Goal: Information Seeking & Learning: Learn about a topic

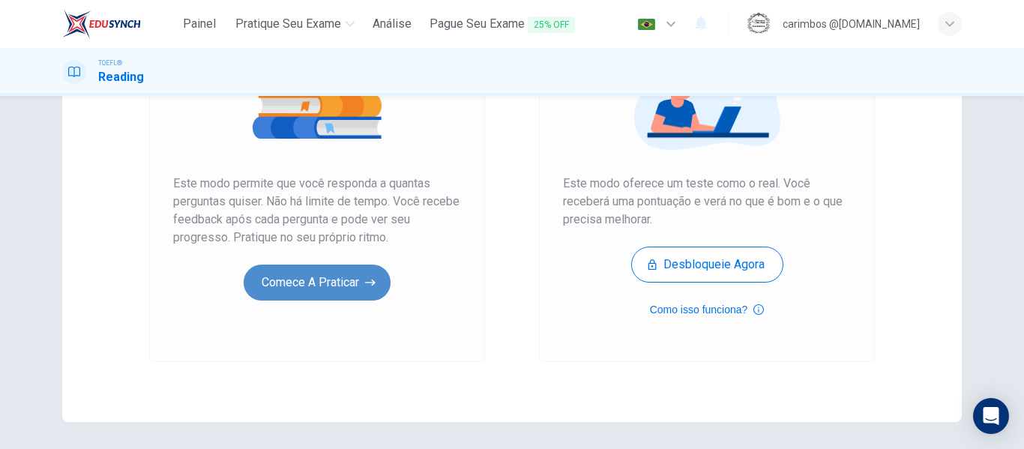
click at [304, 280] on button "Comece a praticar" at bounding box center [317, 283] width 147 height 36
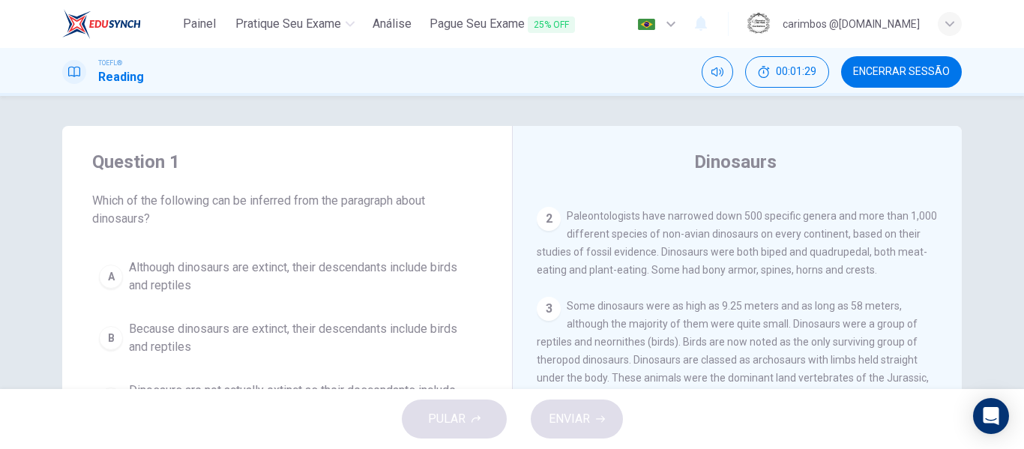
click at [184, 277] on span "Although dinosaurs are extinct, their descendants include birds and reptiles" at bounding box center [302, 277] width 346 height 36
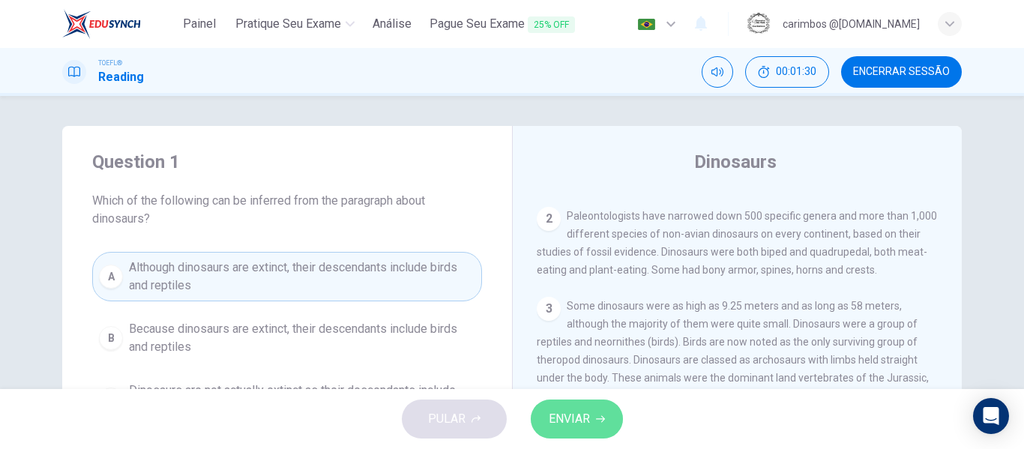
click at [589, 420] on span "ENVIAR" at bounding box center [569, 418] width 41 height 21
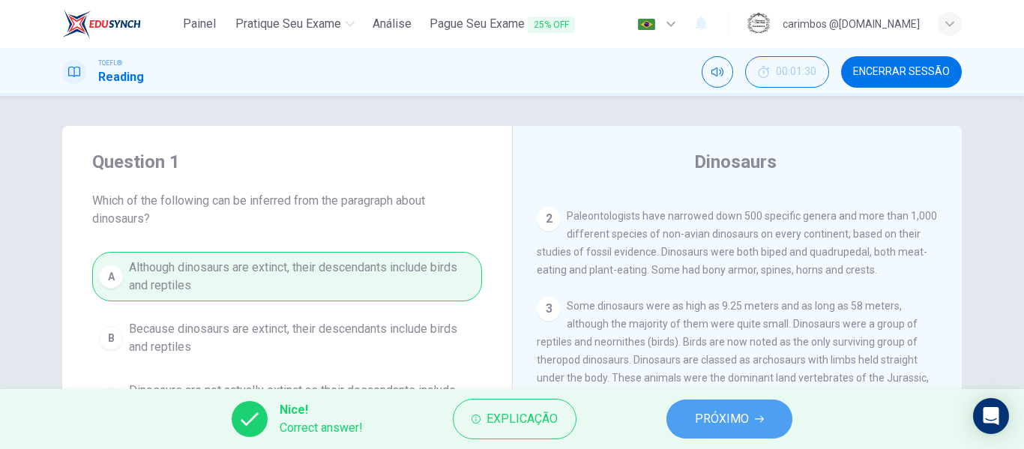
click at [728, 414] on span "PRÓXIMO" at bounding box center [722, 418] width 54 height 21
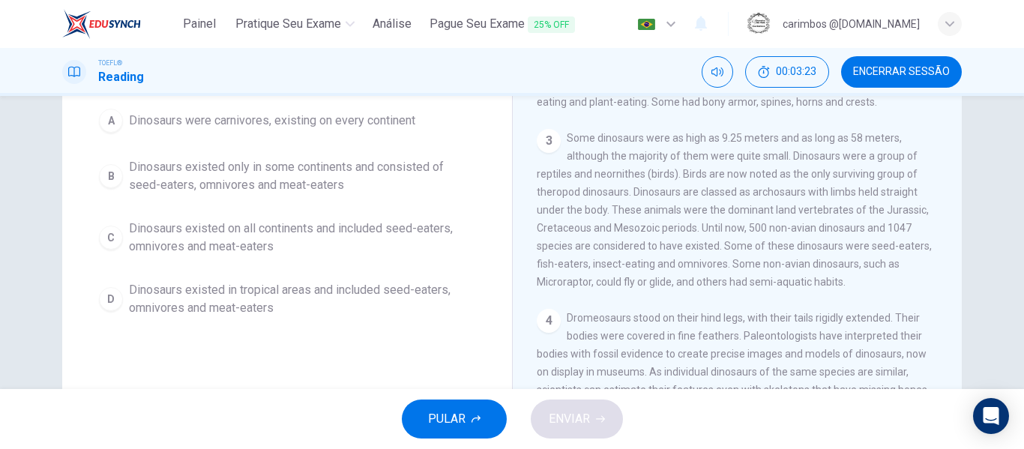
scroll to position [75, 0]
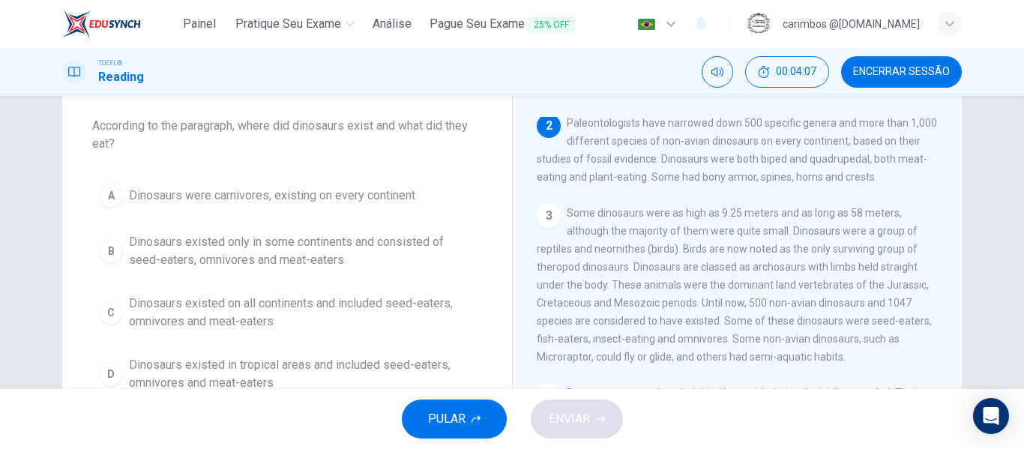
click at [301, 307] on span "Dinosaurs existed on all continents and included seed-eaters, omnivores and mea…" at bounding box center [302, 313] width 346 height 36
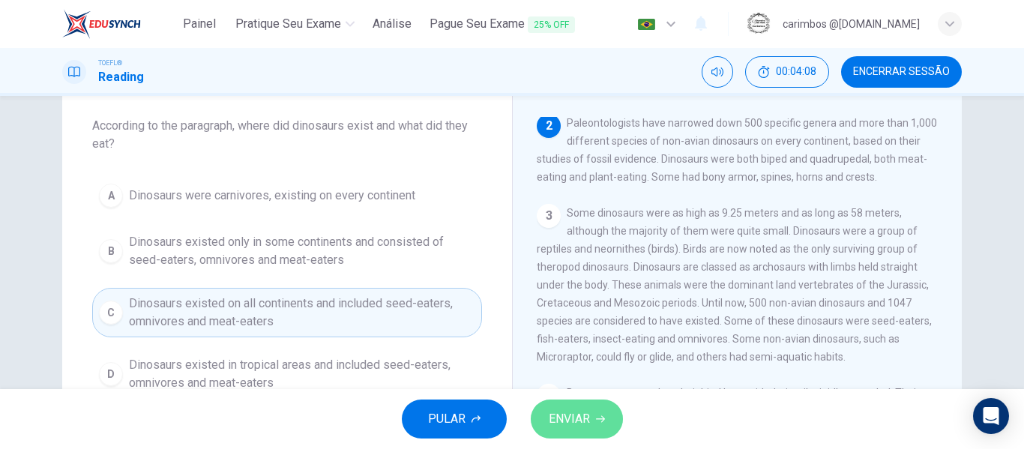
click at [589, 415] on span "ENVIAR" at bounding box center [569, 418] width 41 height 21
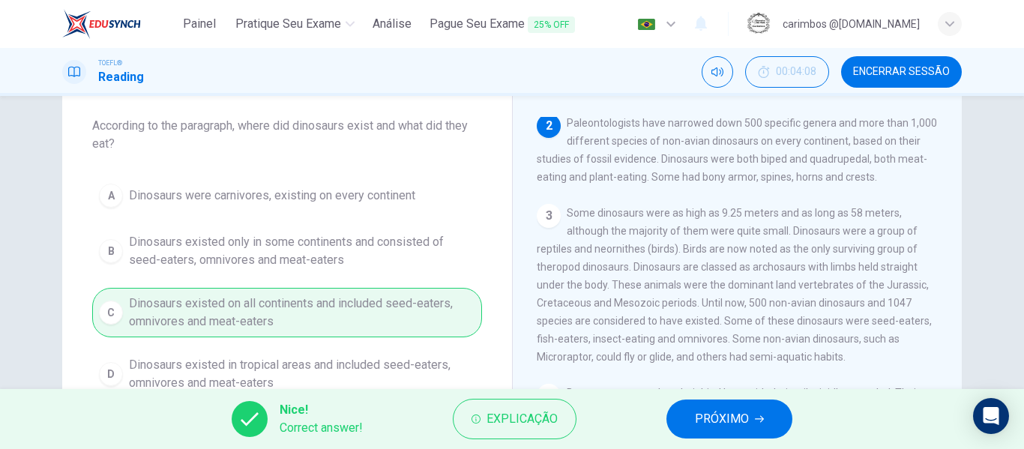
click at [716, 422] on span "PRÓXIMO" at bounding box center [722, 418] width 54 height 21
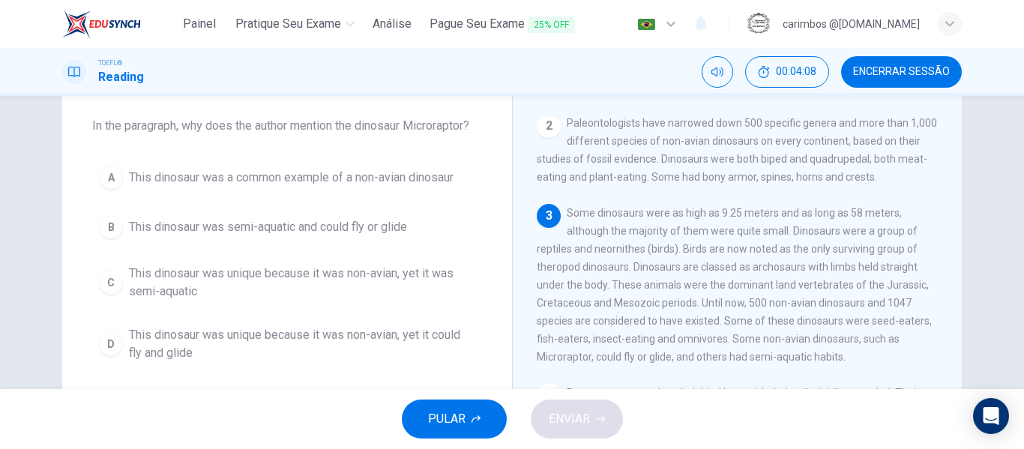
scroll to position [186, 0]
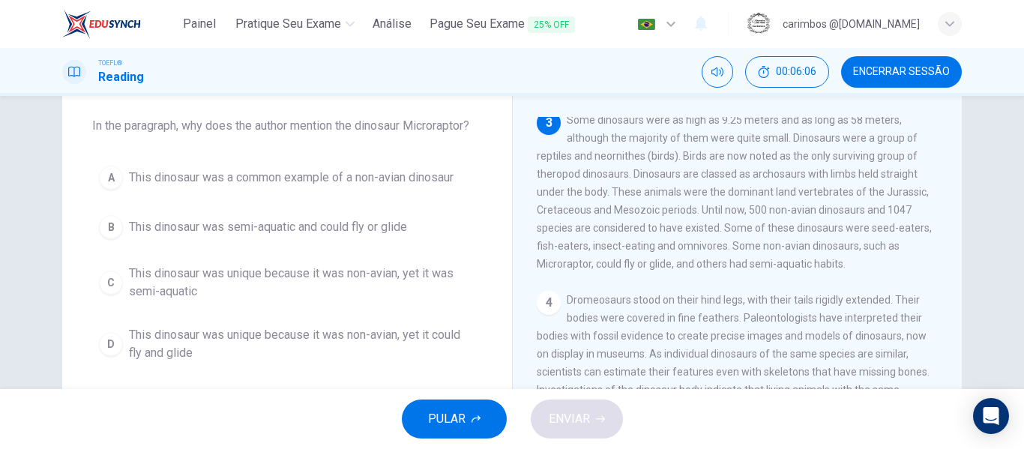
click at [344, 233] on span "This dinosaur was semi-aquatic and could fly or glide" at bounding box center [268, 227] width 278 height 18
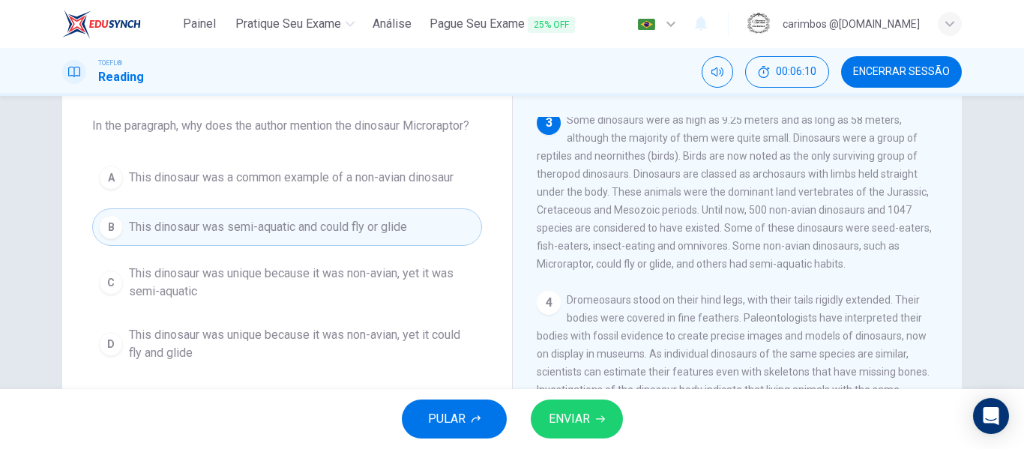
click at [576, 423] on span "ENVIAR" at bounding box center [569, 418] width 41 height 21
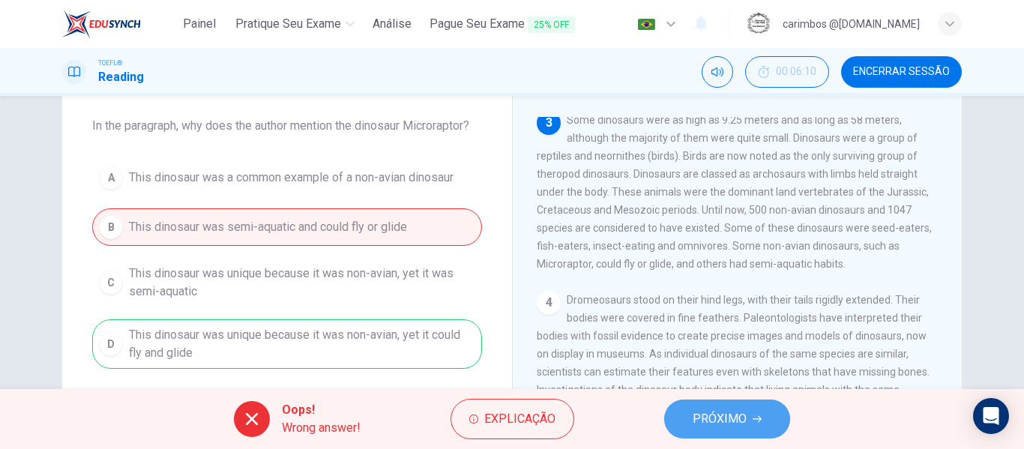
click at [767, 421] on button "PRÓXIMO" at bounding box center [727, 418] width 126 height 39
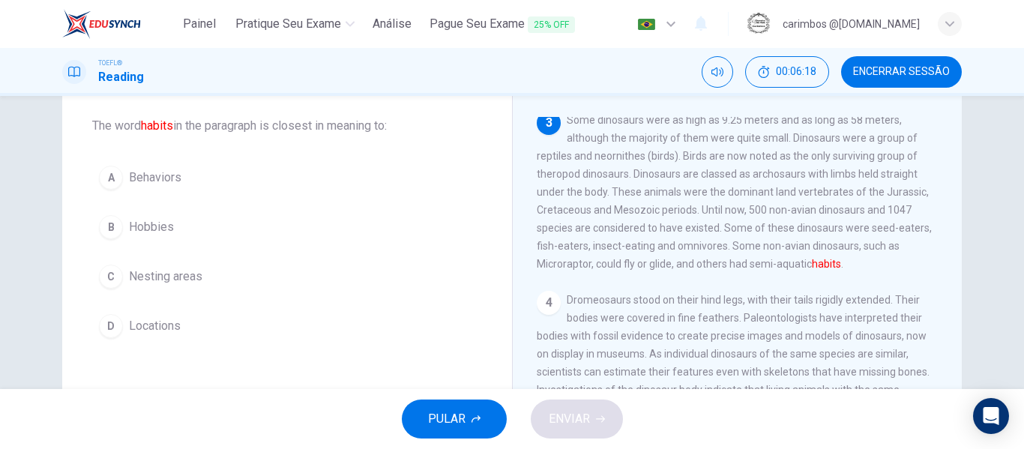
click at [164, 223] on span "Hobbies" at bounding box center [151, 227] width 45 height 18
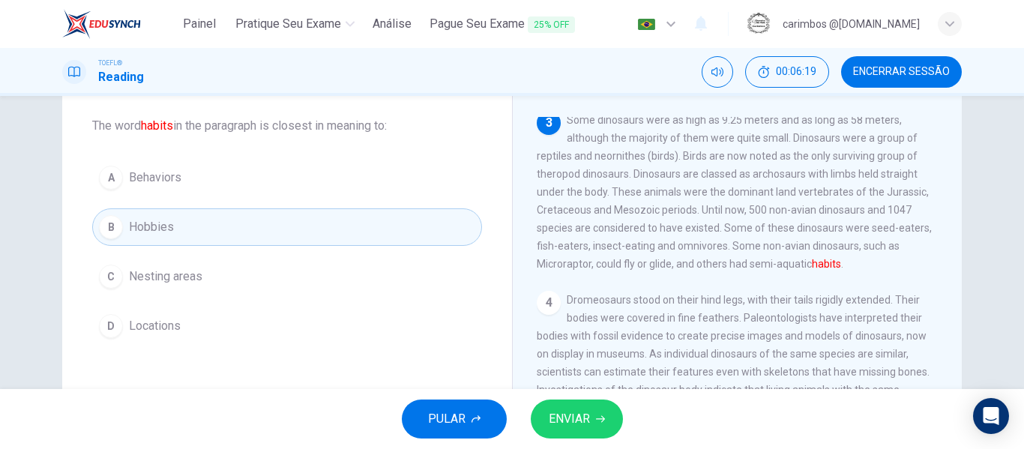
click at [563, 408] on button "ENVIAR" at bounding box center [577, 418] width 92 height 39
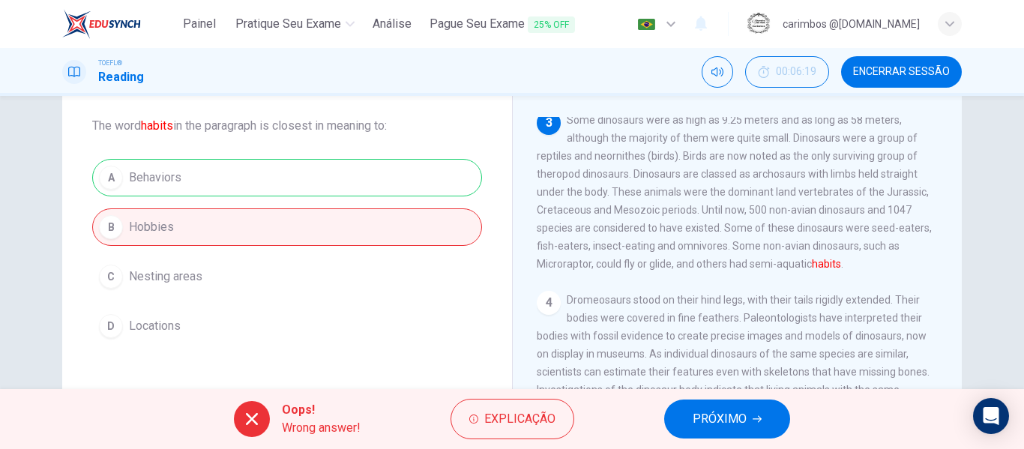
click at [719, 423] on span "PRÓXIMO" at bounding box center [719, 418] width 54 height 21
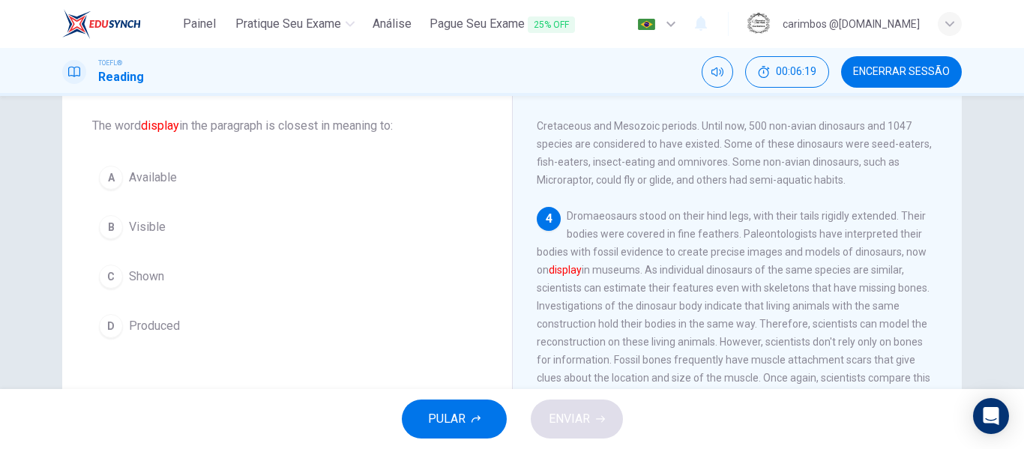
scroll to position [298, 0]
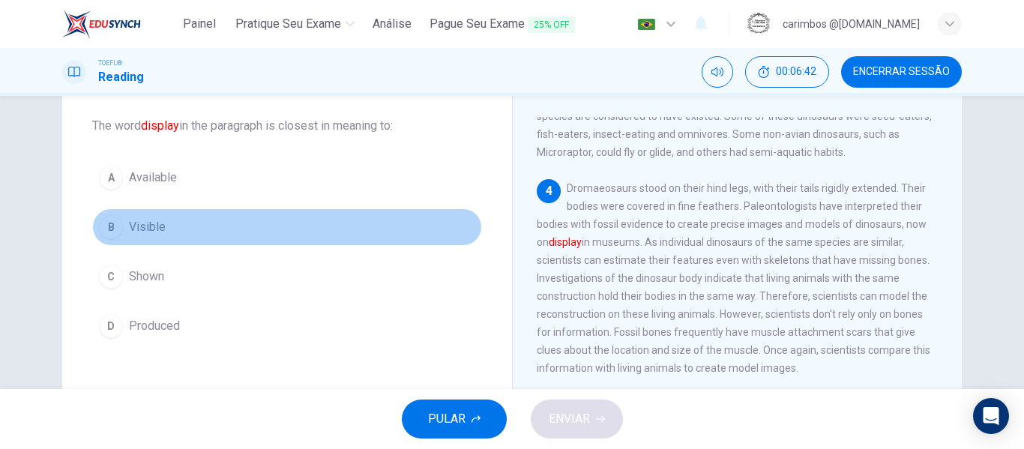
click at [157, 229] on span "Visible" at bounding box center [147, 227] width 37 height 18
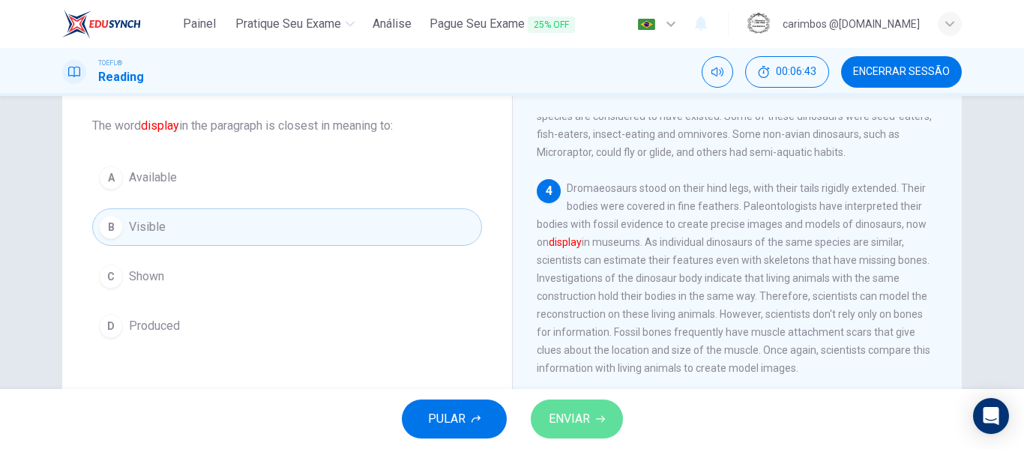
click at [587, 425] on span "ENVIAR" at bounding box center [569, 418] width 41 height 21
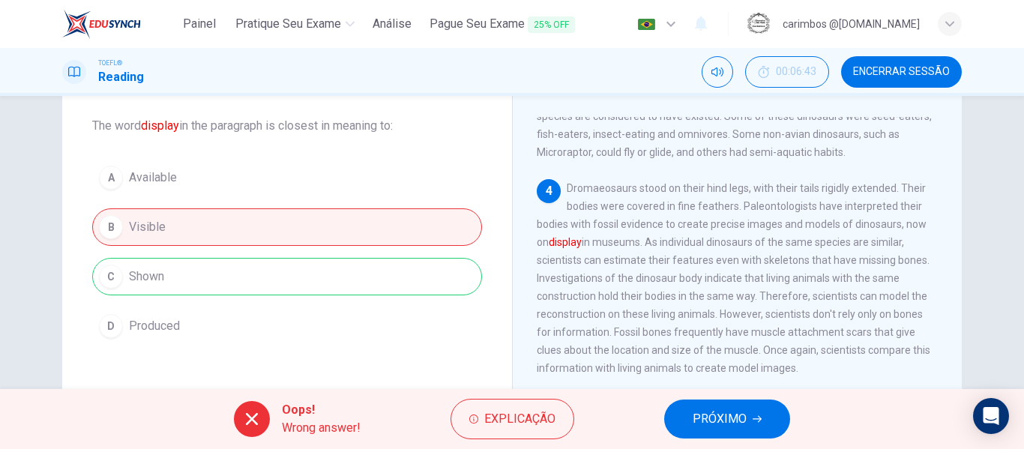
click at [737, 408] on span "PRÓXIMO" at bounding box center [719, 418] width 54 height 21
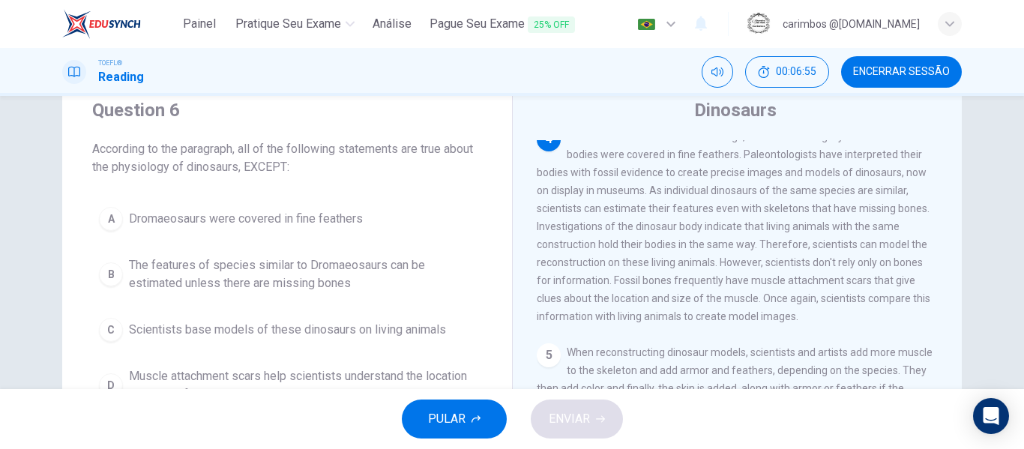
scroll to position [75, 0]
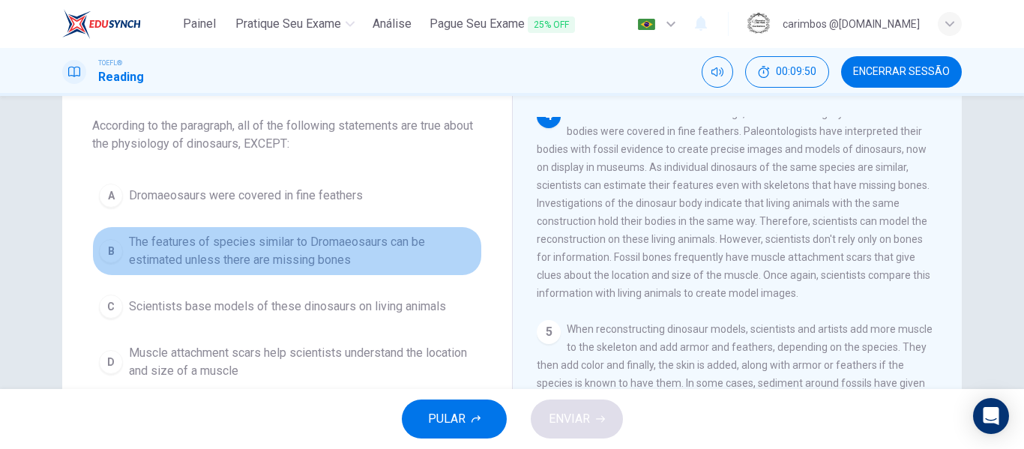
click at [220, 245] on span "The features of species similar to Dromaeosaurs can be estimated unless there a…" at bounding box center [302, 251] width 346 height 36
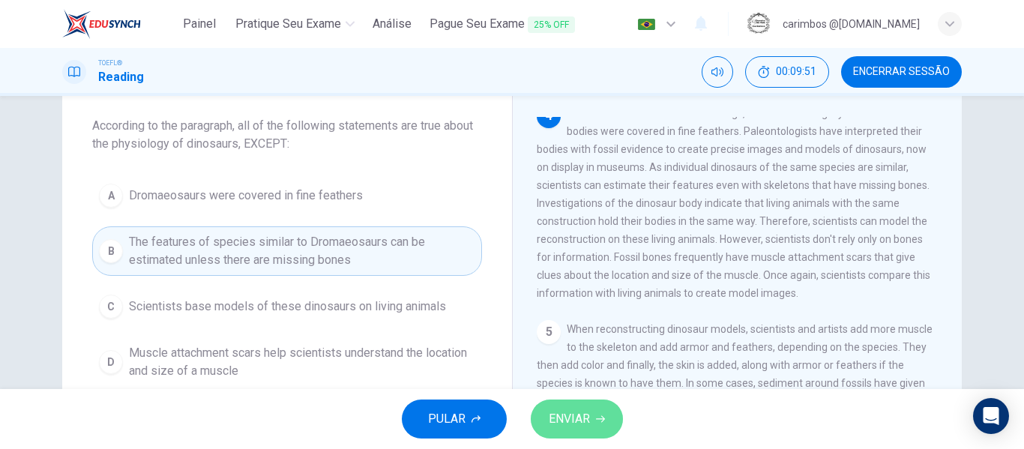
click at [570, 410] on span "ENVIAR" at bounding box center [569, 418] width 41 height 21
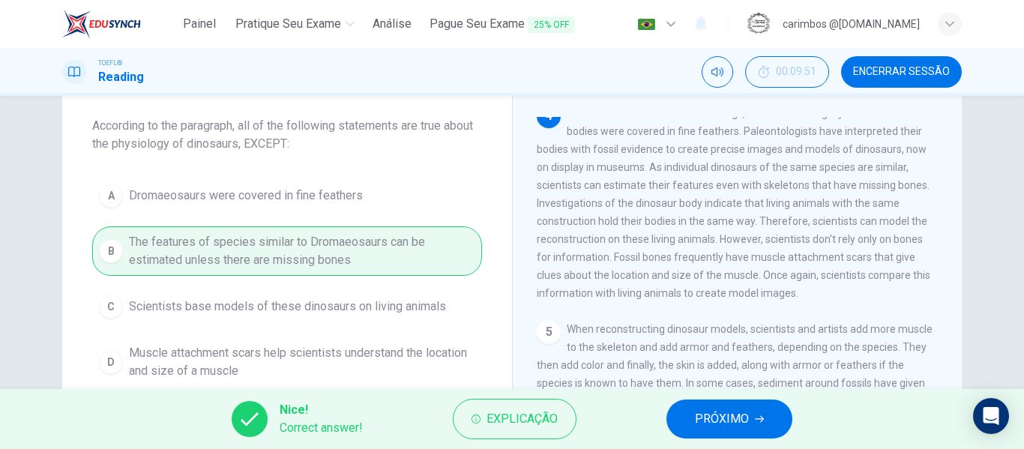
click at [752, 420] on button "PRÓXIMO" at bounding box center [729, 418] width 126 height 39
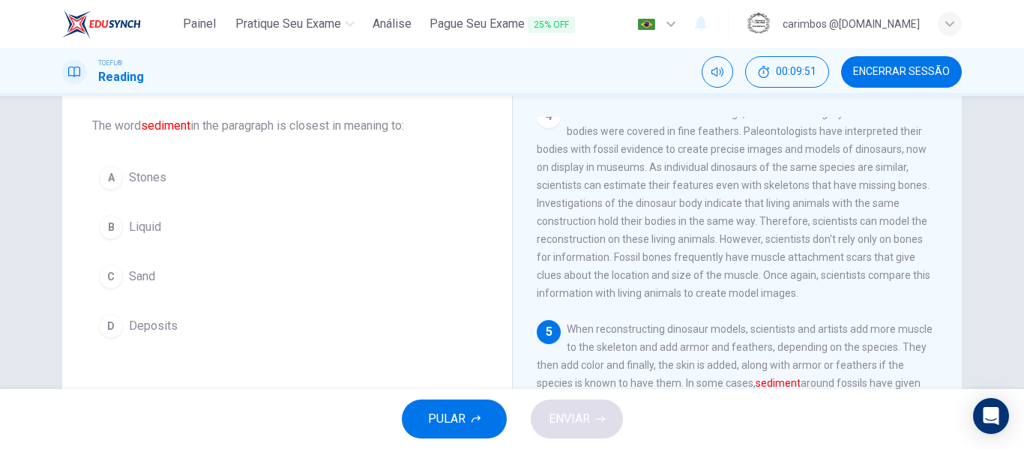
scroll to position [428, 0]
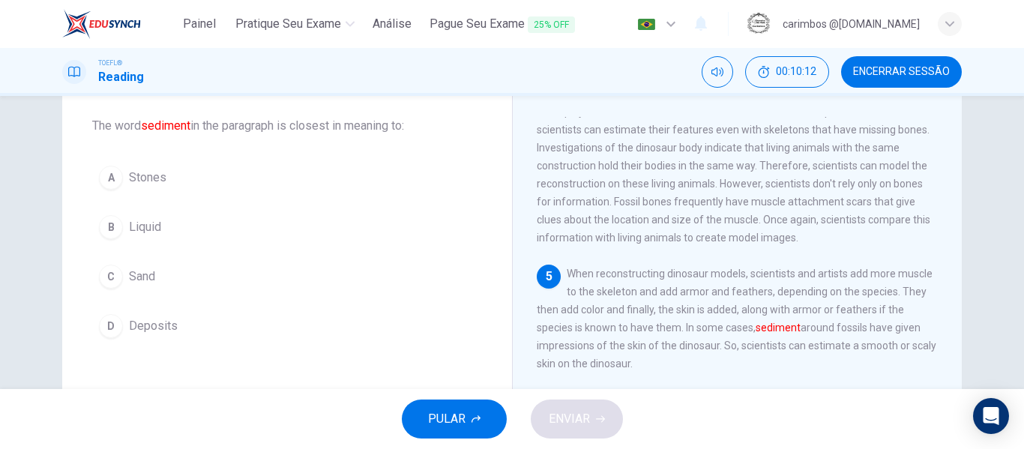
click at [154, 326] on span "Deposits" at bounding box center [153, 326] width 49 height 18
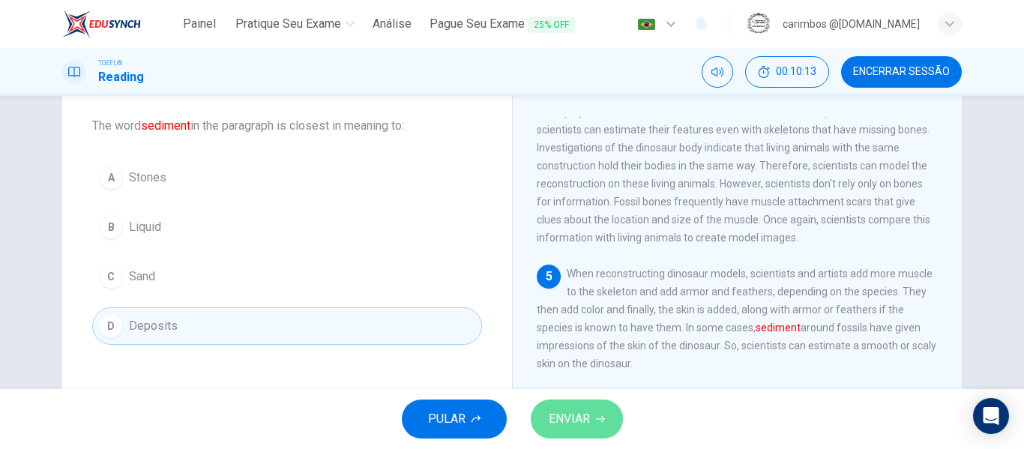
click at [574, 415] on span "ENVIAR" at bounding box center [569, 418] width 41 height 21
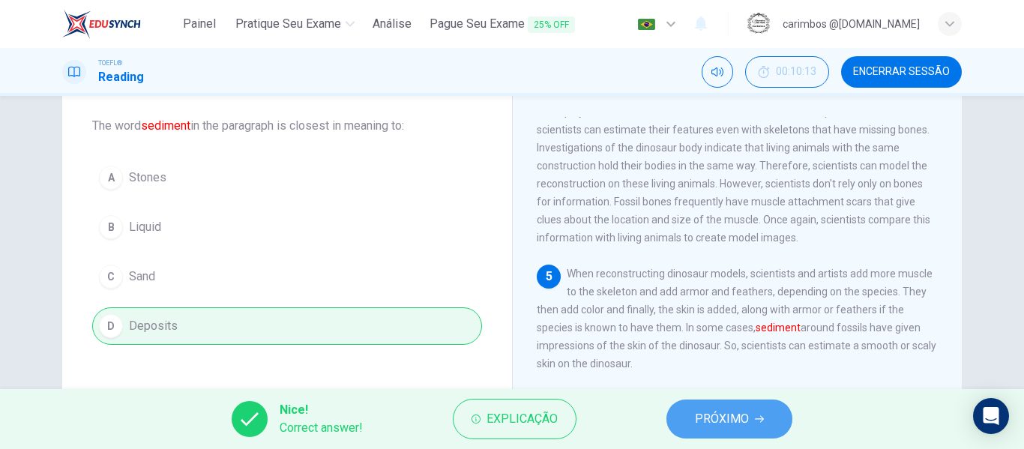
click at [710, 416] on span "PRÓXIMO" at bounding box center [722, 418] width 54 height 21
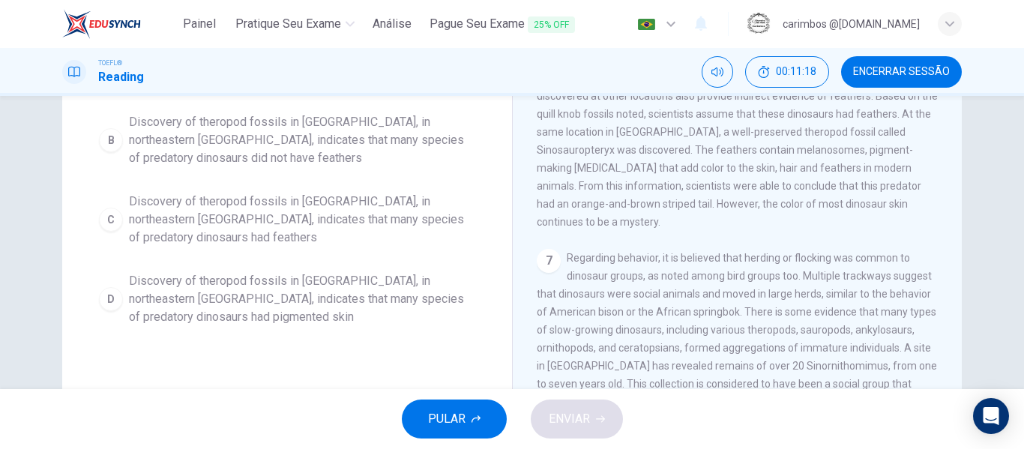
scroll to position [615, 0]
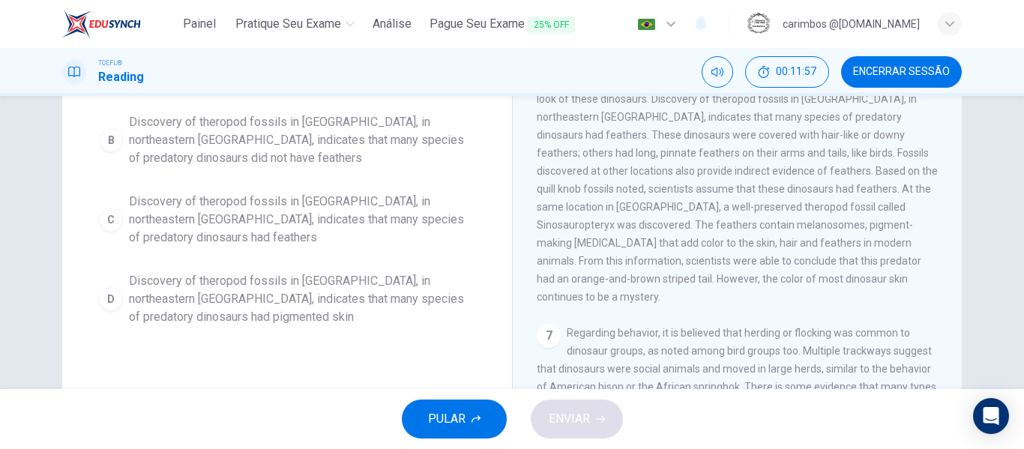
click at [318, 217] on span "Discovery of theropod fossils in [GEOGRAPHIC_DATA], in northeastern [GEOGRAPHIC…" at bounding box center [302, 220] width 346 height 54
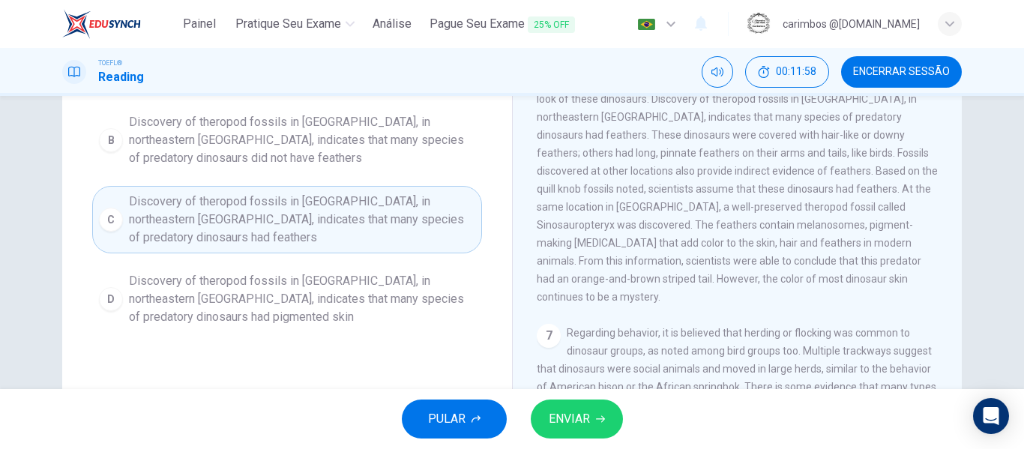
click at [587, 420] on span "ENVIAR" at bounding box center [569, 418] width 41 height 21
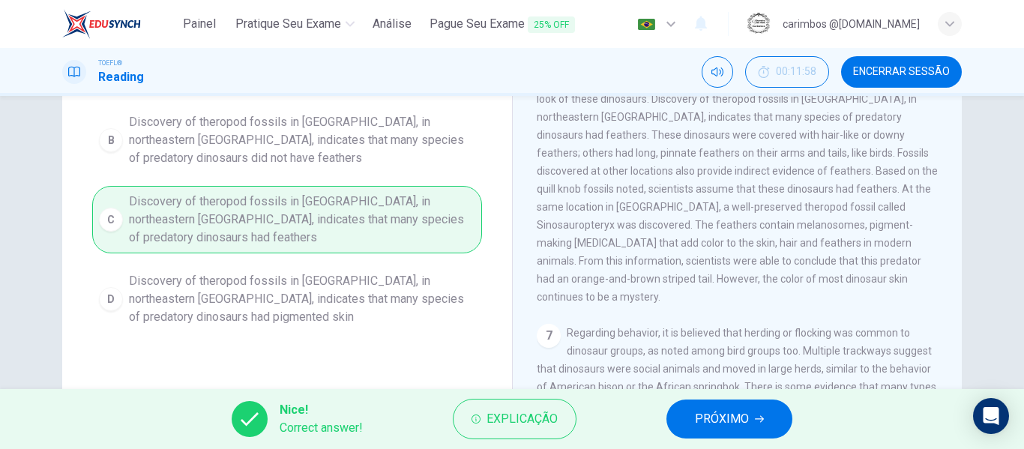
click at [698, 419] on span "PRÓXIMO" at bounding box center [722, 418] width 54 height 21
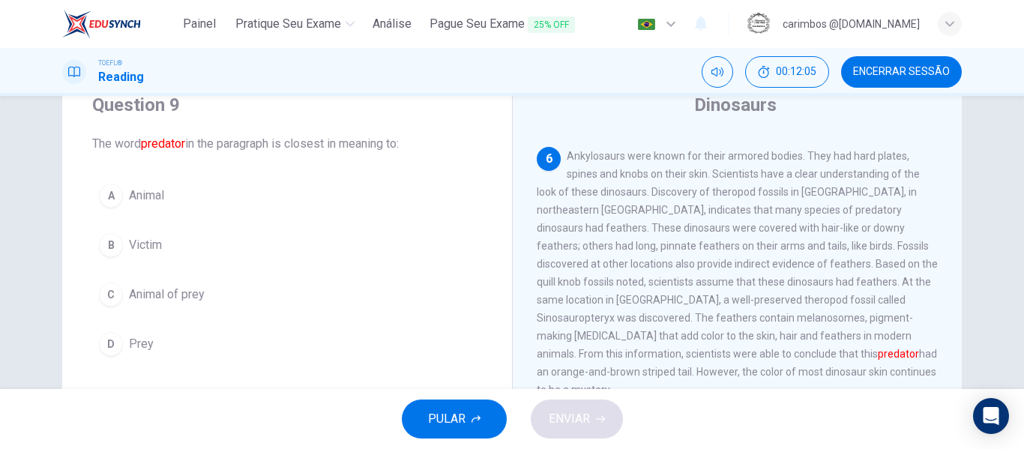
scroll to position [764, 0]
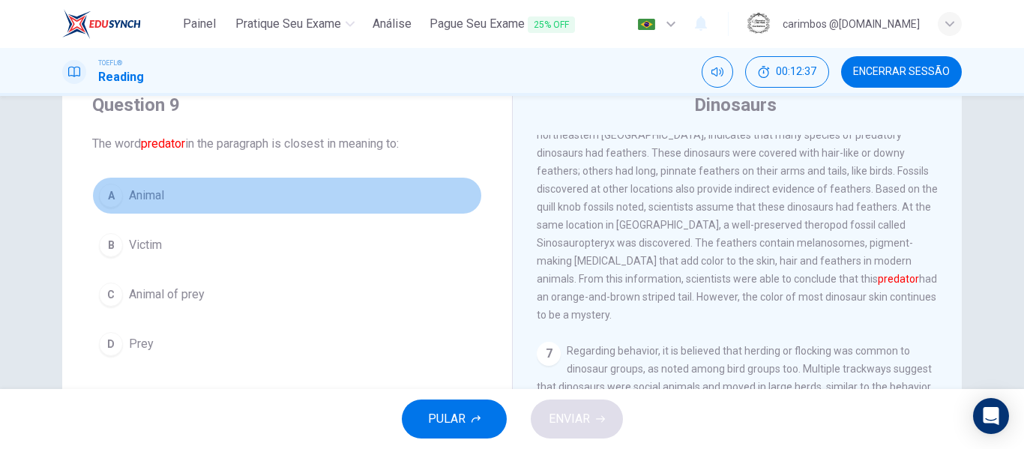
click at [162, 196] on span "Animal" at bounding box center [146, 196] width 35 height 18
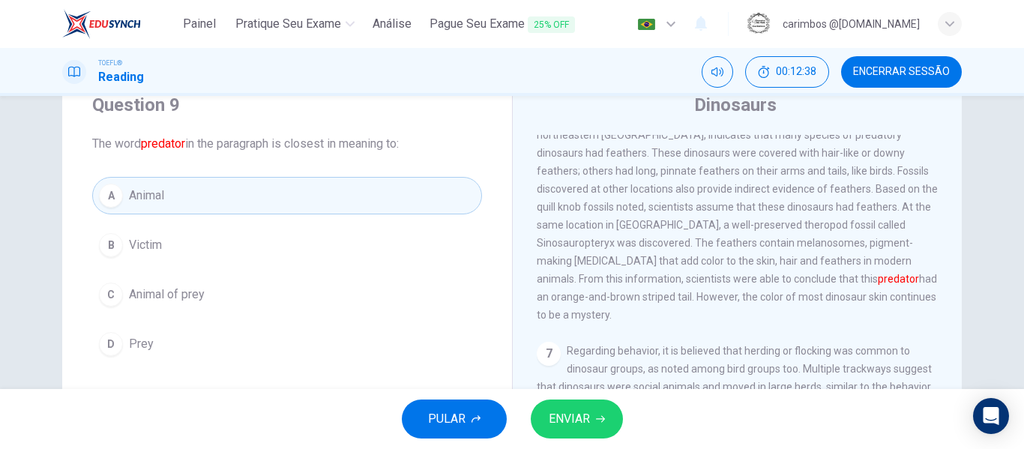
click at [606, 429] on button "ENVIAR" at bounding box center [577, 418] width 92 height 39
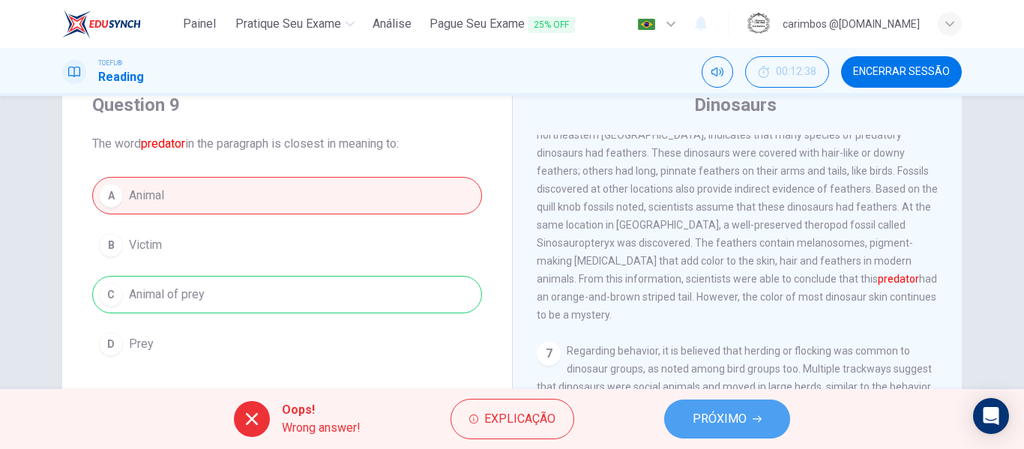
click at [721, 420] on span "PRÓXIMO" at bounding box center [719, 418] width 54 height 21
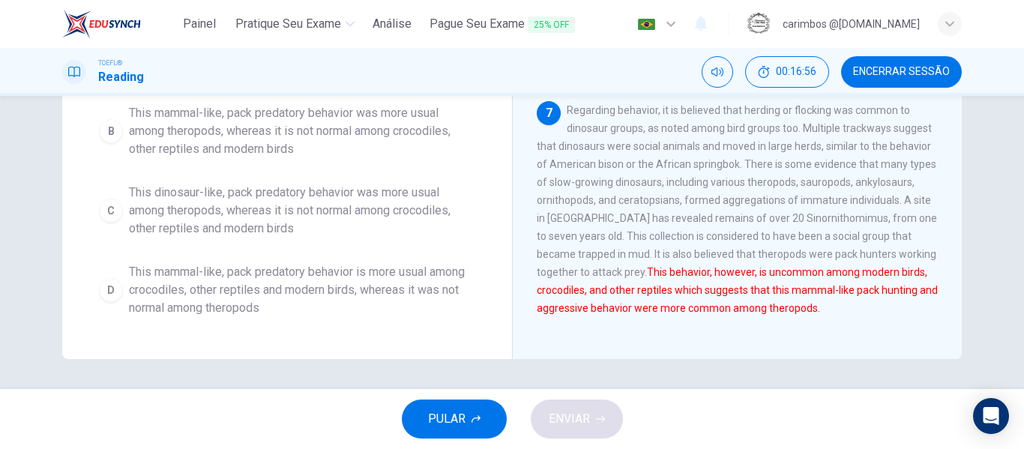
scroll to position [213, 0]
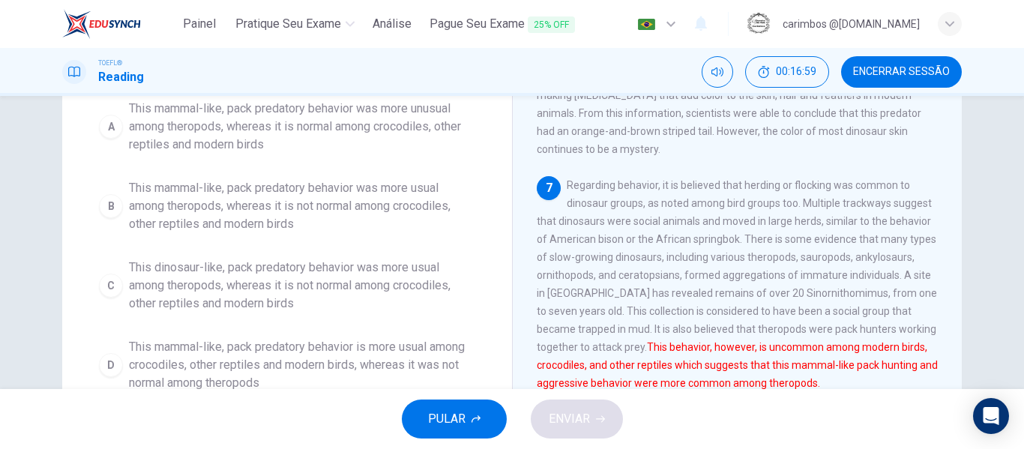
click at [257, 225] on span "This mammal-like, pack predatory behavior was more usual among theropods, where…" at bounding box center [302, 206] width 346 height 54
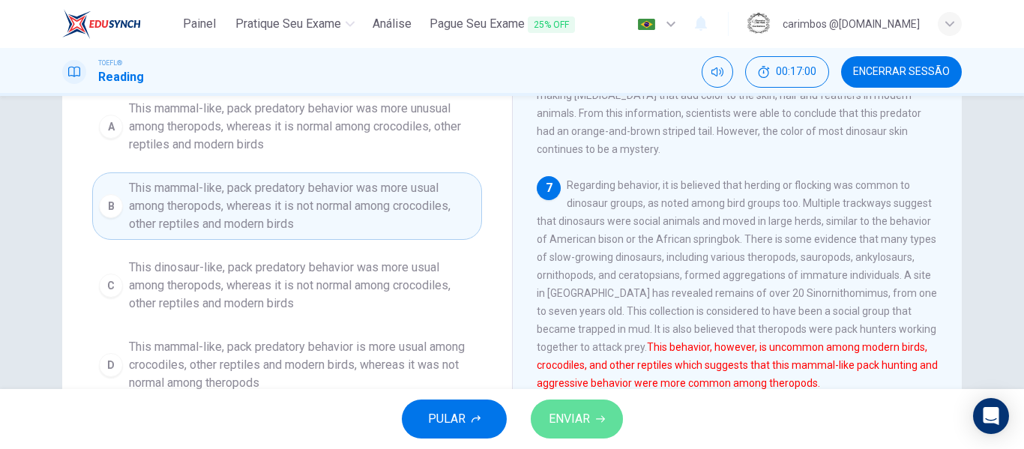
click at [564, 409] on span "ENVIAR" at bounding box center [569, 418] width 41 height 21
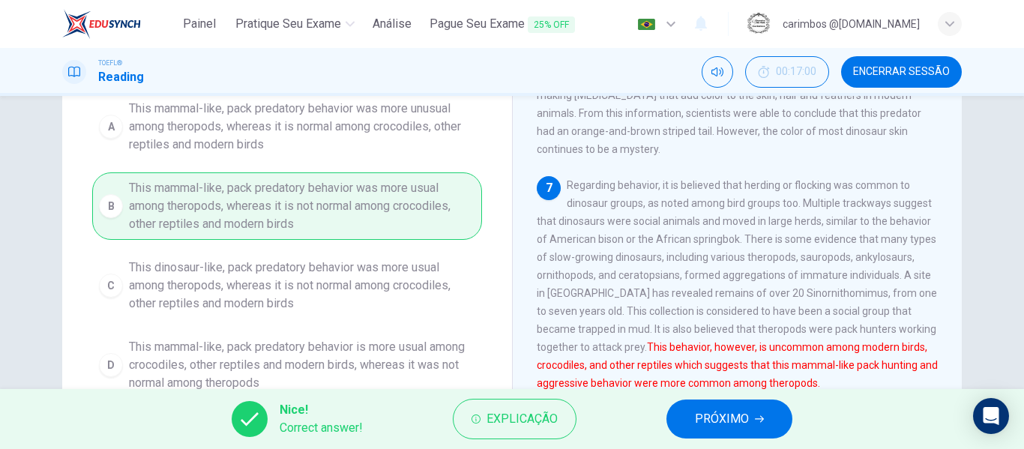
click at [749, 417] on button "PRÓXIMO" at bounding box center [729, 418] width 126 height 39
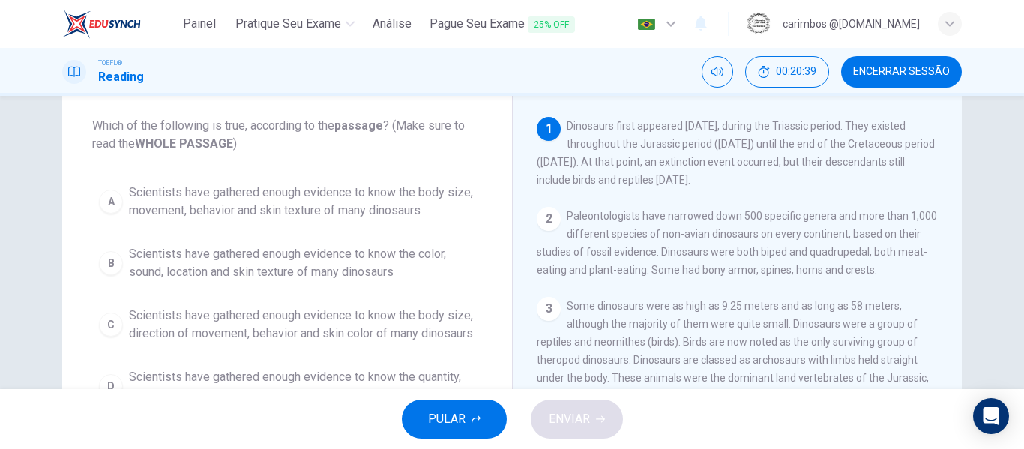
scroll to position [150, 0]
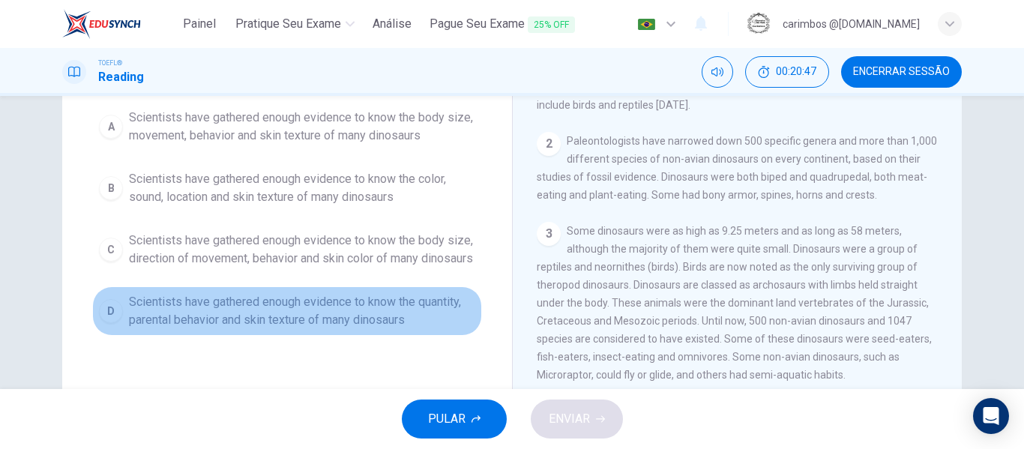
click at [378, 329] on span "Scientists have gathered enough evidence to know the quantity, parental behavio…" at bounding box center [302, 311] width 346 height 36
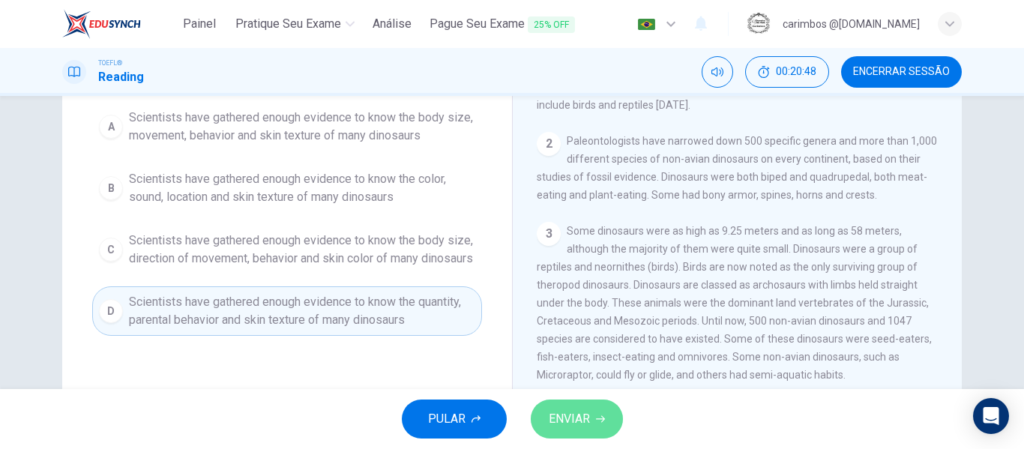
click at [591, 410] on button "ENVIAR" at bounding box center [577, 418] width 92 height 39
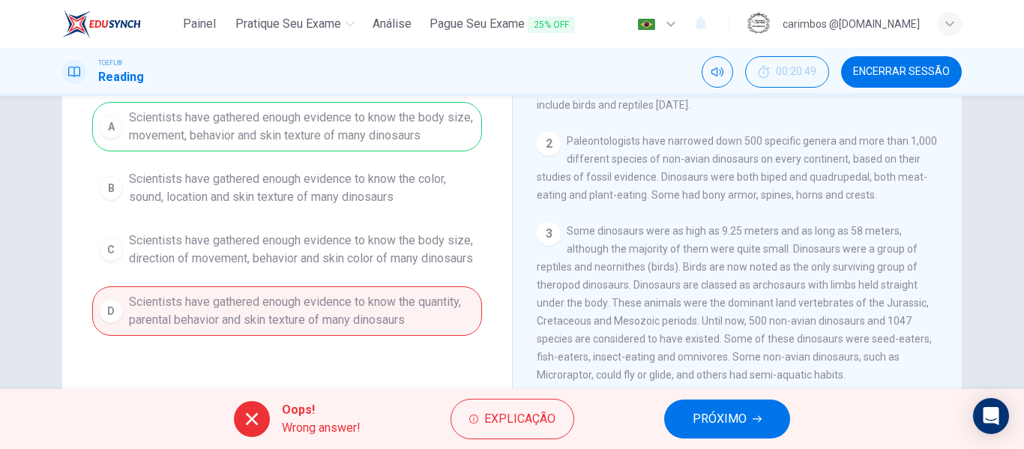
click at [734, 432] on button "PRÓXIMO" at bounding box center [727, 418] width 126 height 39
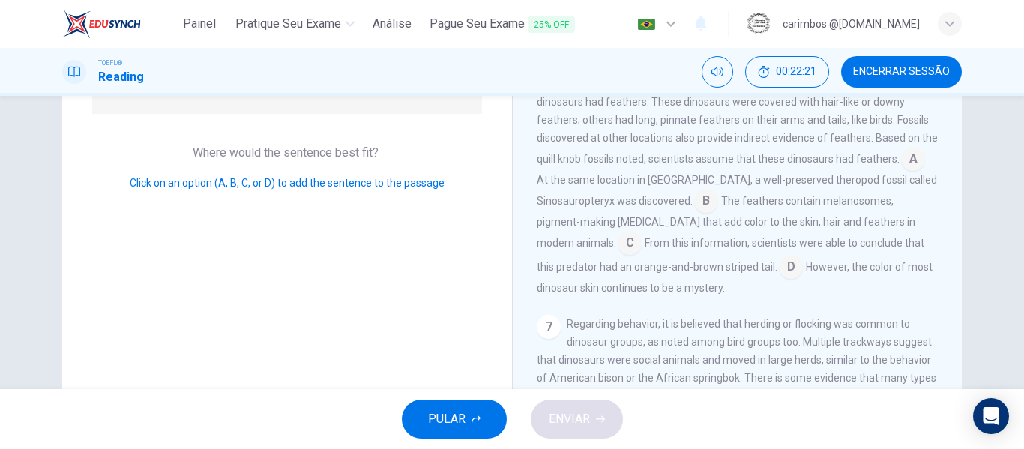
scroll to position [225, 0]
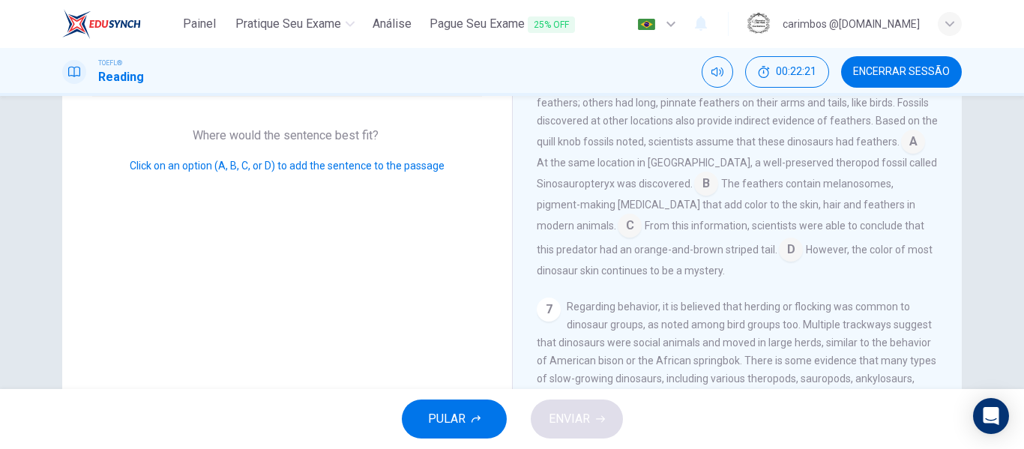
click at [694, 197] on input at bounding box center [706, 185] width 24 height 24
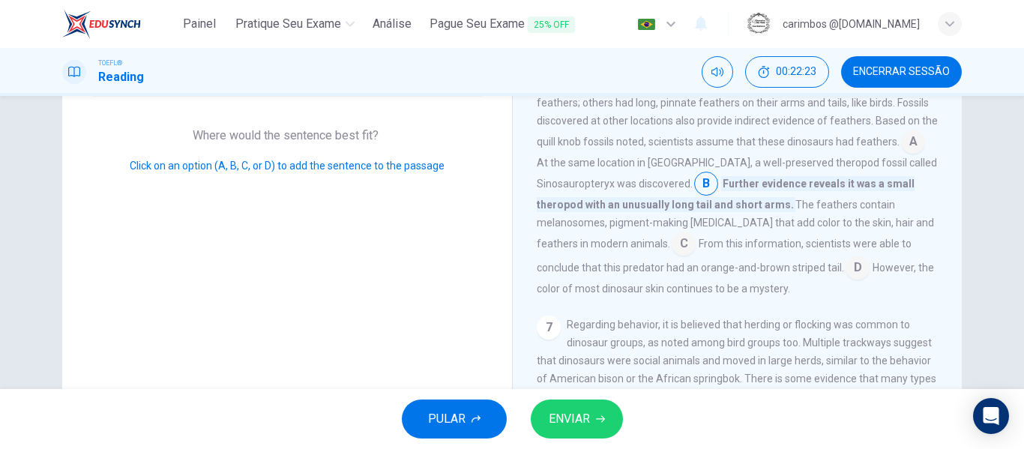
click at [574, 413] on span "ENVIAR" at bounding box center [569, 418] width 41 height 21
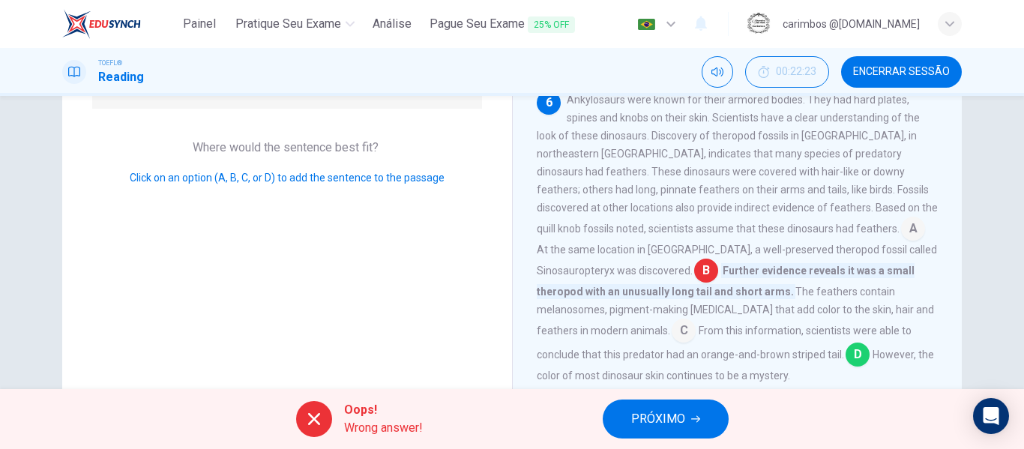
scroll to position [288, 0]
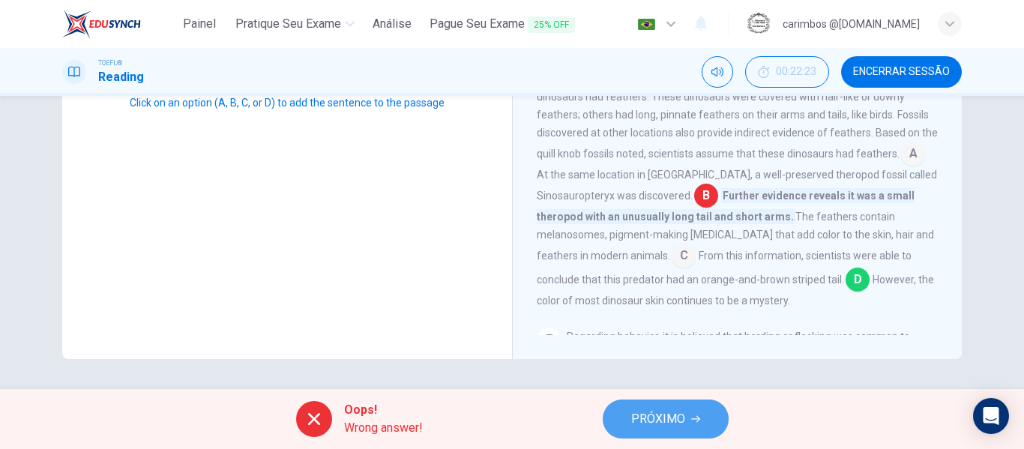
click at [639, 413] on span "PRÓXIMO" at bounding box center [658, 418] width 54 height 21
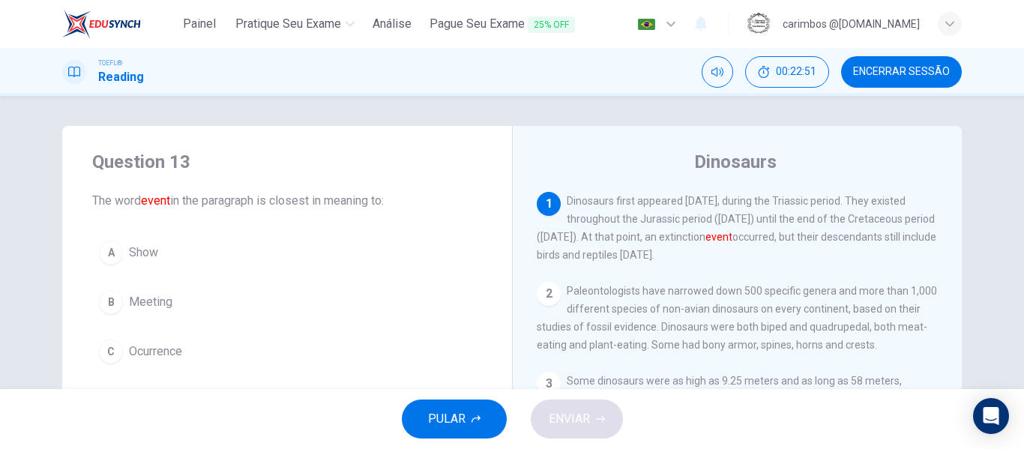
scroll to position [75, 0]
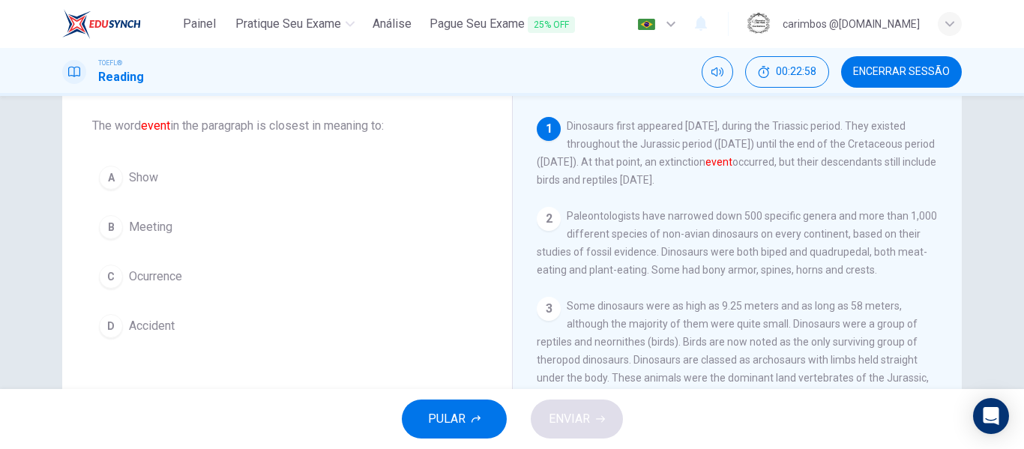
click at [178, 326] on button "D Accident" at bounding box center [287, 325] width 390 height 37
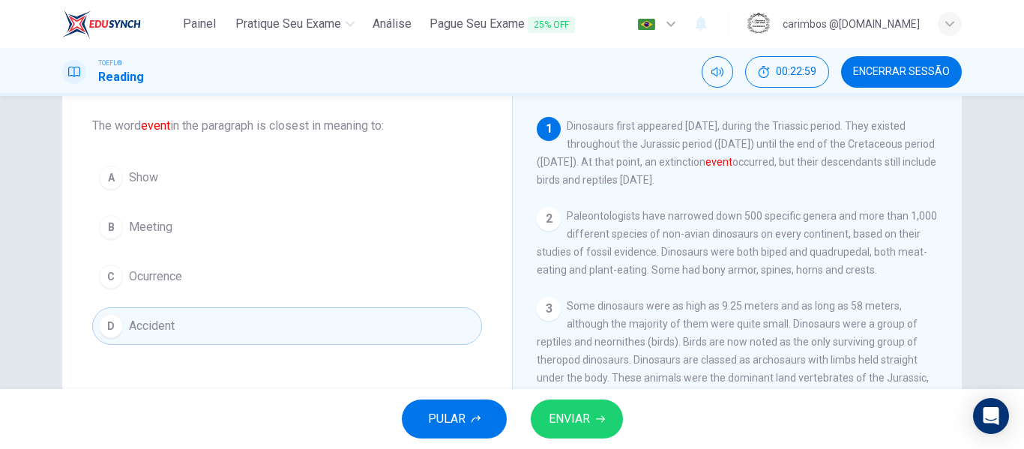
click at [619, 429] on button "ENVIAR" at bounding box center [577, 418] width 92 height 39
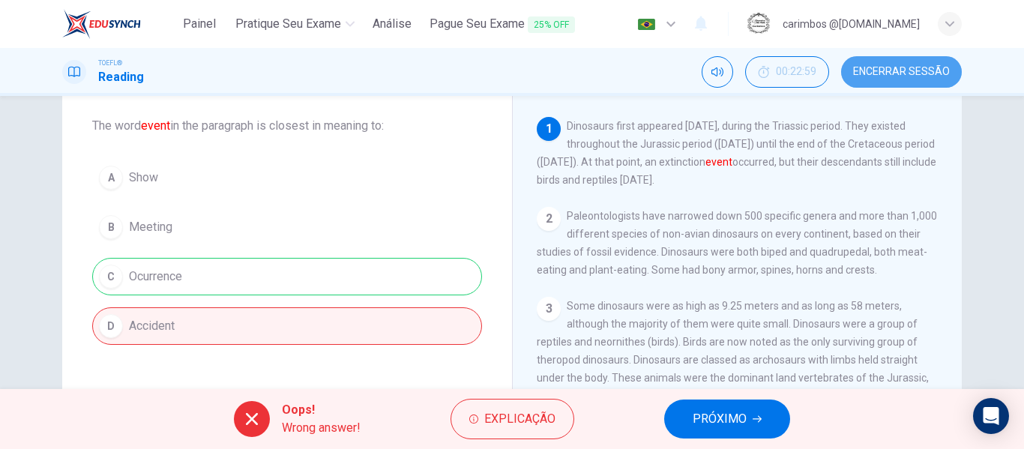
click at [905, 70] on span "Encerrar Sessão" at bounding box center [901, 72] width 97 height 12
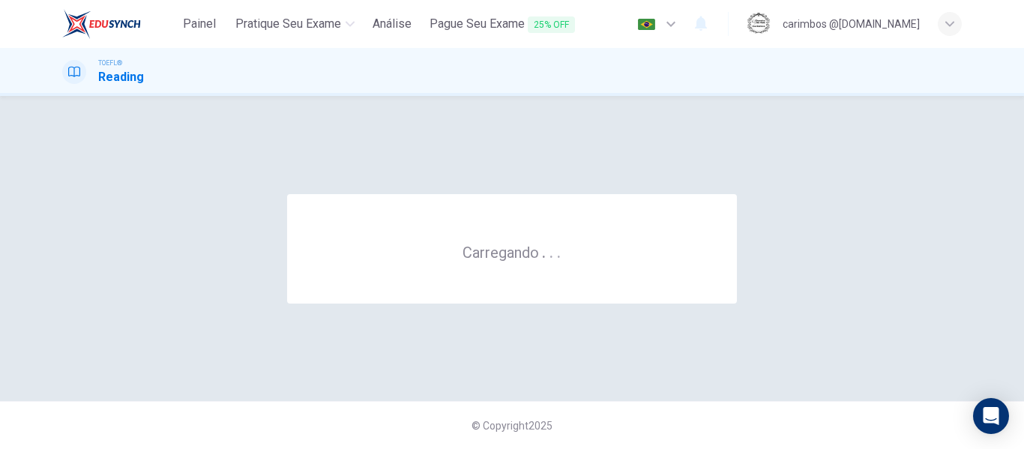
scroll to position [0, 0]
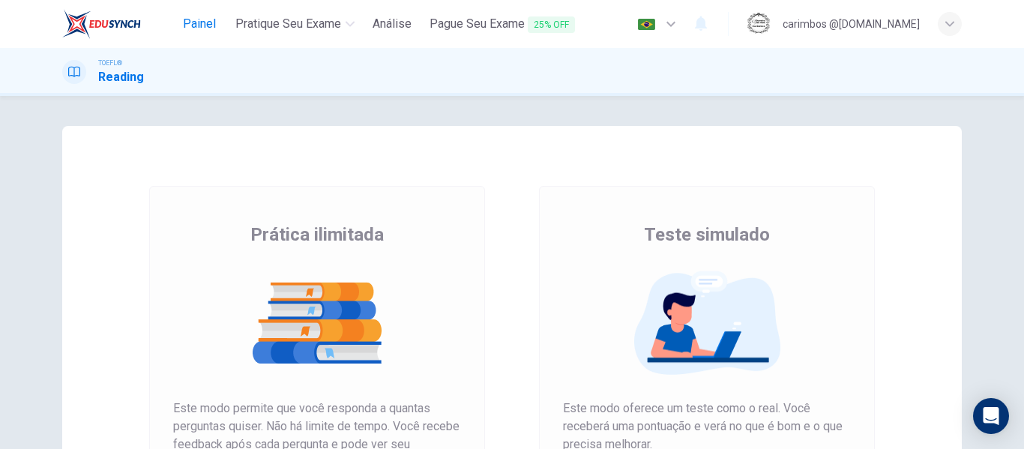
click at [195, 19] on span "Painel" at bounding box center [199, 24] width 33 height 18
